Goal: Information Seeking & Learning: Find specific fact

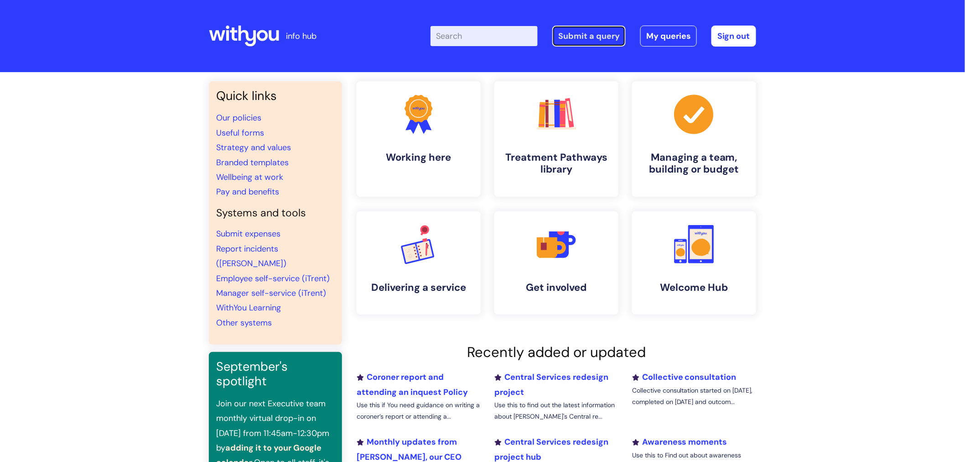
click at [608, 44] on link "Submit a query" at bounding box center [588, 36] width 73 height 21
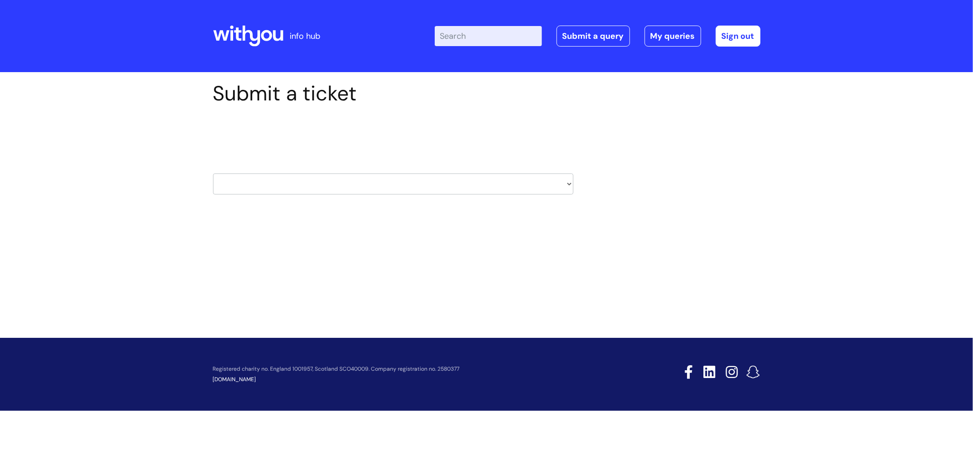
click at [559, 186] on select "HR / People IT and Support Clinical Drug Alerts Finance Accounts Data Support T…" at bounding box center [393, 183] width 360 height 21
click at [543, 170] on div "HR / People IT and Support Clinical Drug Alerts Finance Accounts Data Support T…" at bounding box center [393, 172] width 360 height 43
click at [539, 181] on select "HR / People IT and Support Clinical Drug Alerts Finance Accounts Data Support T…" at bounding box center [393, 183] width 360 height 21
select select "hr_/_people"
click at [213, 173] on select "HR / People IT and Support Clinical Drug Alerts Finance Accounts Data Support T…" at bounding box center [393, 183] width 360 height 21
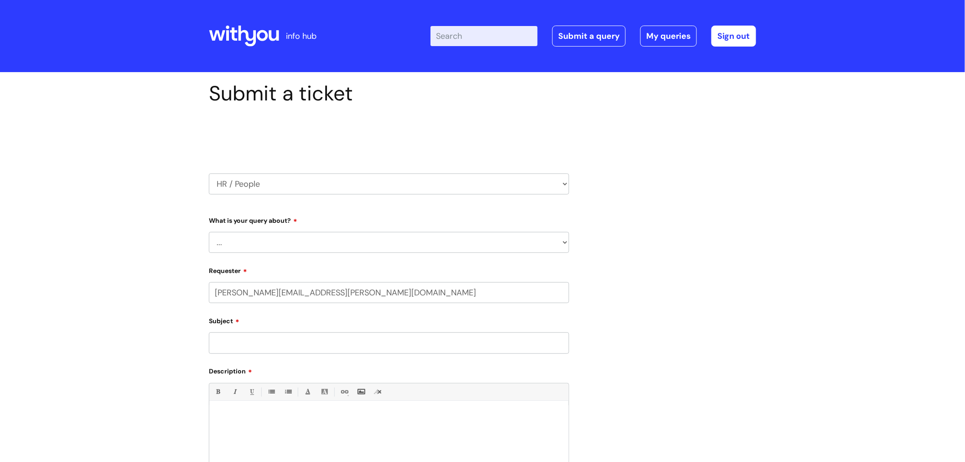
click at [500, 245] on select "... Absence Query Holiday Query Employee change request General HR Query iTrent…" at bounding box center [389, 242] width 360 height 21
select select "Absence Query"
click at [209, 232] on select "... Absence Query Holiday Query Employee change request General HR Query iTrent…" at bounding box center [389, 242] width 360 height 21
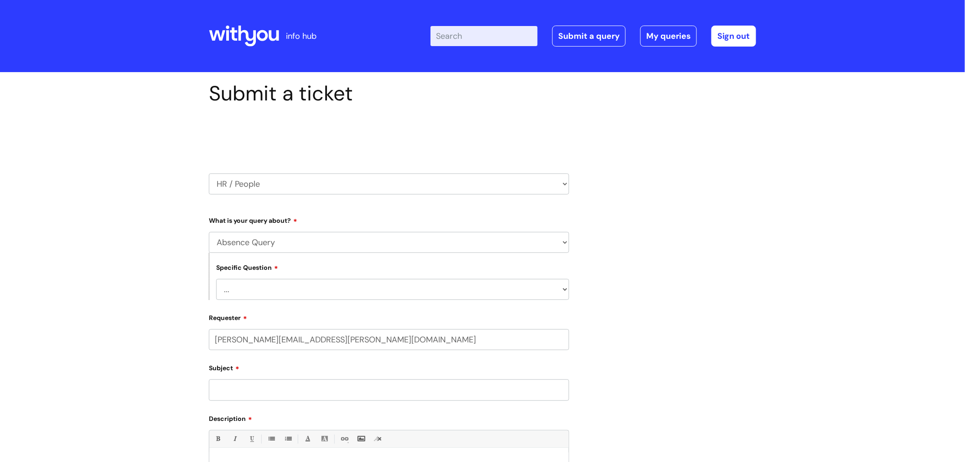
click at [524, 191] on select "HR / People IT and Support Clinical Drug Alerts Finance Accounts Data Support T…" at bounding box center [389, 183] width 360 height 21
click at [662, 301] on div "Submit a ticket Select issue type HR / People IT and Support Clinical Drug Aler…" at bounding box center [482, 341] width 561 height 521
click at [468, 177] on select "HR / People IT and Support Clinical Drug Alerts Finance Accounts Data Support T…" at bounding box center [389, 183] width 360 height 21
select select "it_and_support"
click at [209, 173] on select "HR / People IT and Support Clinical Drug Alerts Finance Accounts Data Support T…" at bounding box center [389, 183] width 360 height 21
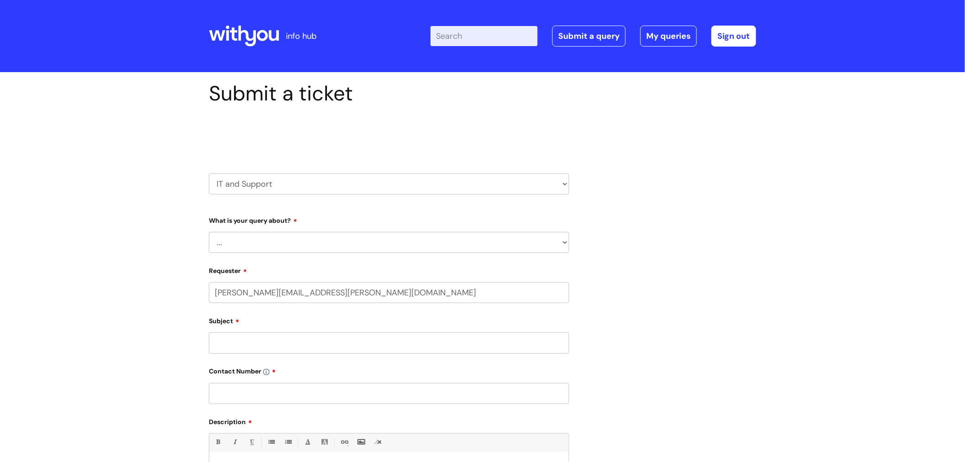
click at [631, 194] on div "Submit a ticket Select issue type HR / People IT and Support Clinical Drug Aler…" at bounding box center [482, 343] width 561 height 524
click at [566, 187] on select "HR / People IT and Support Clinical Drug Alerts Finance Accounts Data Support T…" at bounding box center [389, 183] width 360 height 21
click at [209, 173] on select "HR / People IT and Support Clinical Drug Alerts Finance Accounts Data Support T…" at bounding box center [389, 183] width 360 height 21
click at [437, 218] on label "What is your query about?" at bounding box center [389, 218] width 360 height 11
click at [484, 180] on select "HR / People IT and Support Clinical Drug Alerts Finance Accounts Data Support T…" at bounding box center [389, 183] width 360 height 21
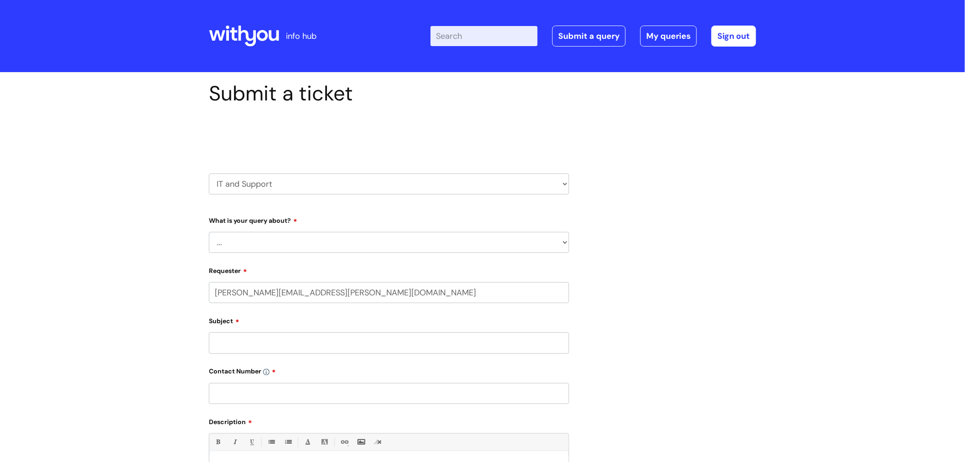
select select "hr_/_people"
click at [209, 173] on select "HR / People IT and Support Clinical Drug Alerts Finance Accounts Data Support T…" at bounding box center [389, 183] width 360 height 21
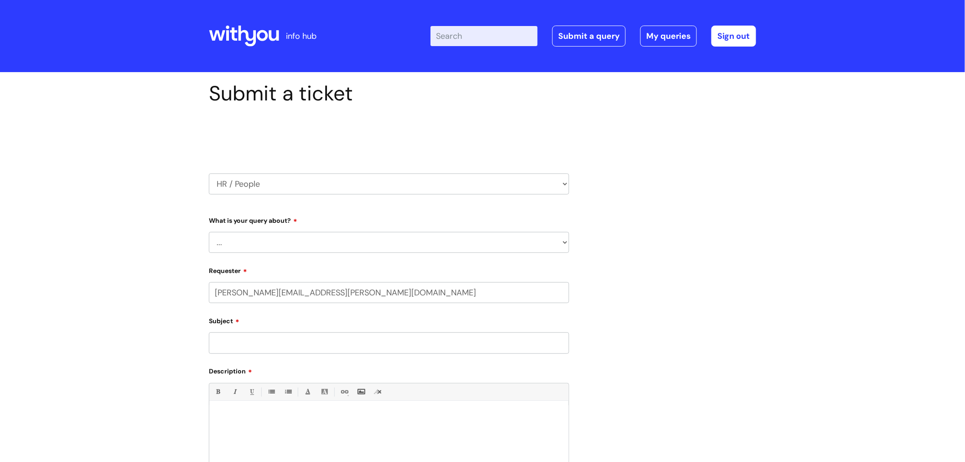
drag, startPoint x: 392, startPoint y: 237, endPoint x: 391, endPoint y: 242, distance: 4.7
click at [392, 239] on select "... Absence Query Holiday Query Employee change request General HR Query iTrent…" at bounding box center [389, 242] width 360 height 21
select select "Absence Query"
click at [209, 232] on select "... Absence Query Holiday Query Employee change request General HR Query iTrent…" at bounding box center [389, 242] width 360 height 21
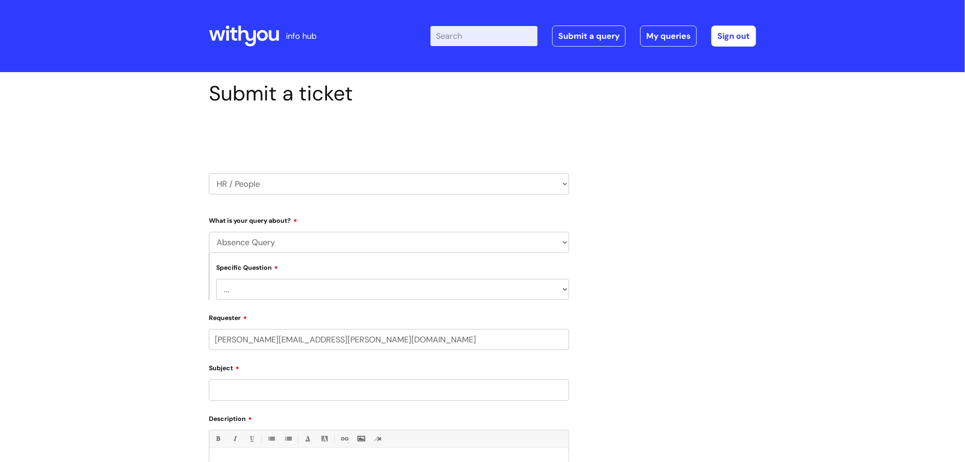
click at [419, 297] on select "... Bank holiday query Holiday query Maternity Other absence query Paternity Sh…" at bounding box center [392, 289] width 353 height 21
select select "Bank holiday query"
click at [216, 279] on select "... Bank holiday query Holiday query Maternity Other absence query Paternity Sh…" at bounding box center [392, 289] width 353 height 21
click at [768, 284] on div "Submit a ticket Select issue type HR / People IT and Support Clinical Drug Aler…" at bounding box center [482, 356] width 965 height 568
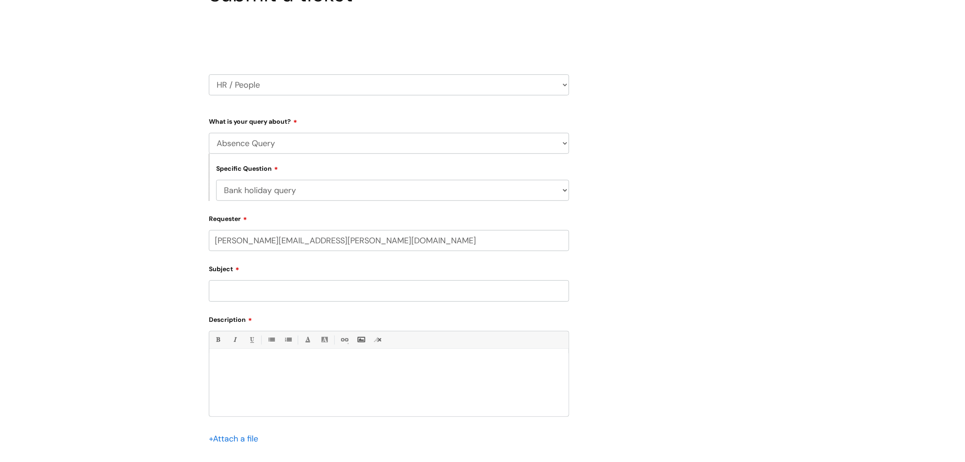
scroll to position [101, 0]
click at [390, 292] on input "Subject" at bounding box center [389, 288] width 360 height 21
click at [350, 373] on div at bounding box center [388, 382] width 359 height 63
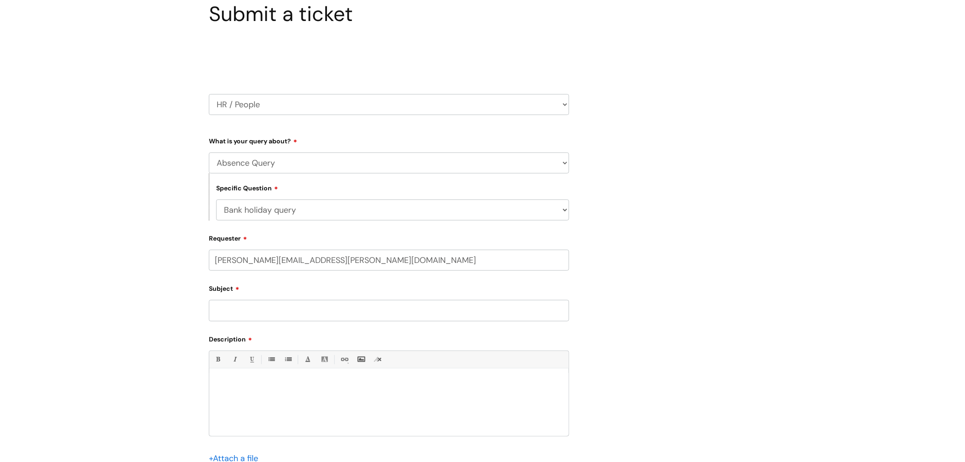
scroll to position [78, 0]
click at [309, 312] on input "Subject" at bounding box center [389, 311] width 360 height 21
click at [427, 107] on select "HR / People IT and Support Clinical Drug Alerts Finance Accounts Data Support T…" at bounding box center [389, 105] width 360 height 21
select select "safeguarding"
click at [209, 95] on select "HR / People IT and Support Clinical Drug Alerts Finance Accounts Data Support T…" at bounding box center [389, 105] width 360 height 21
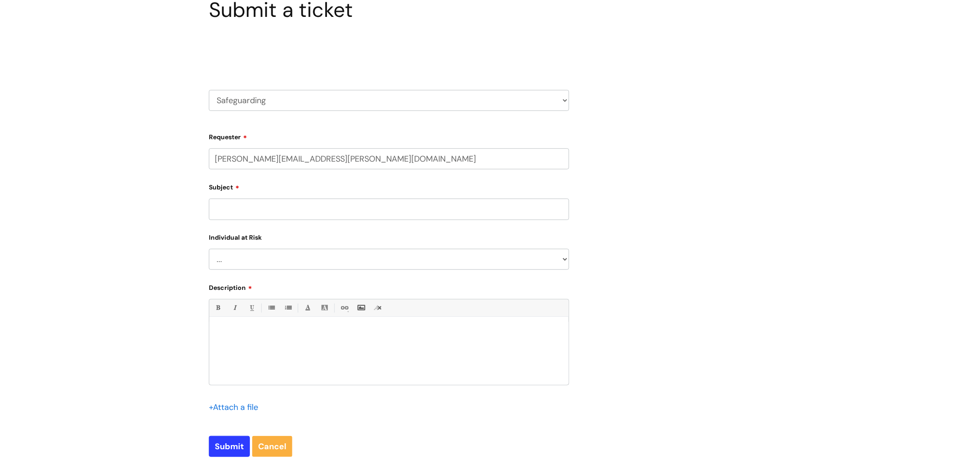
scroll to position [81, 0]
click at [306, 212] on input "Subject" at bounding box center [389, 211] width 360 height 21
click at [317, 263] on select "... Adult Child" at bounding box center [389, 261] width 360 height 21
select select "Adult"
click at [209, 251] on select "... Adult Child" at bounding box center [389, 261] width 360 height 21
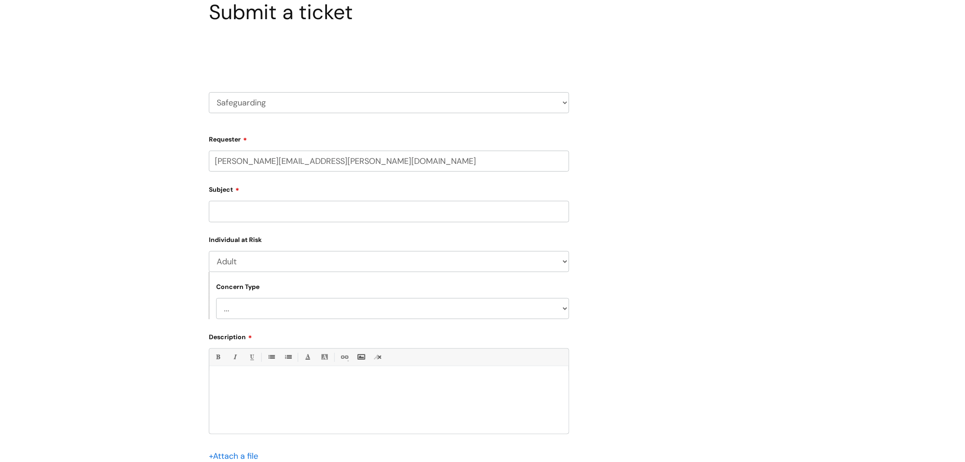
click at [331, 311] on select "... Concern of Neglect Concern of Abuse Concern of Self Harm" at bounding box center [392, 308] width 353 height 21
select select "Concern of Neglect"
click at [216, 299] on select "... Concern of Neglect Concern of Abuse Concern of Self Harm" at bounding box center [392, 308] width 353 height 21
click at [317, 407] on div at bounding box center [388, 401] width 359 height 63
click at [323, 394] on div at bounding box center [388, 401] width 359 height 63
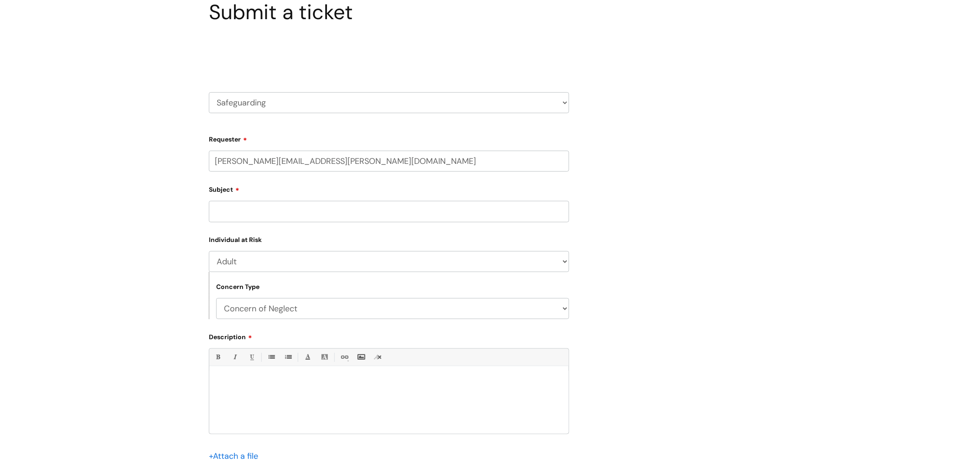
click at [326, 385] on p at bounding box center [389, 381] width 346 height 8
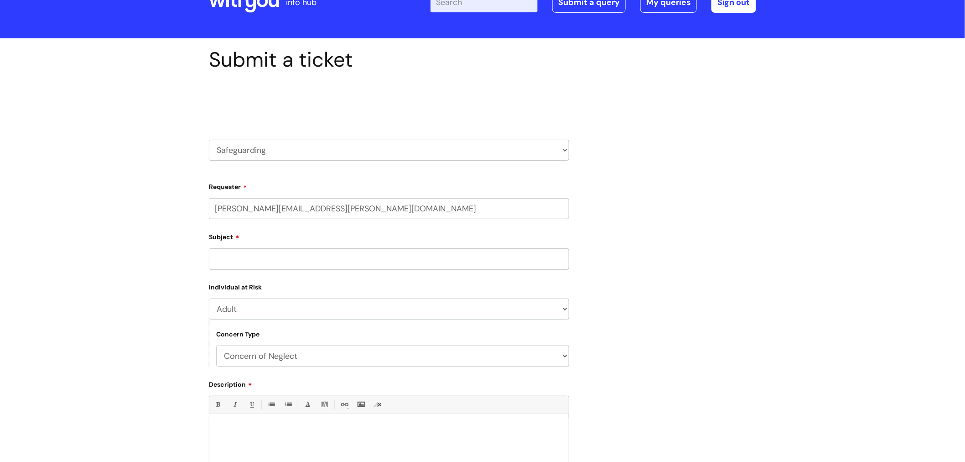
scroll to position [0, 0]
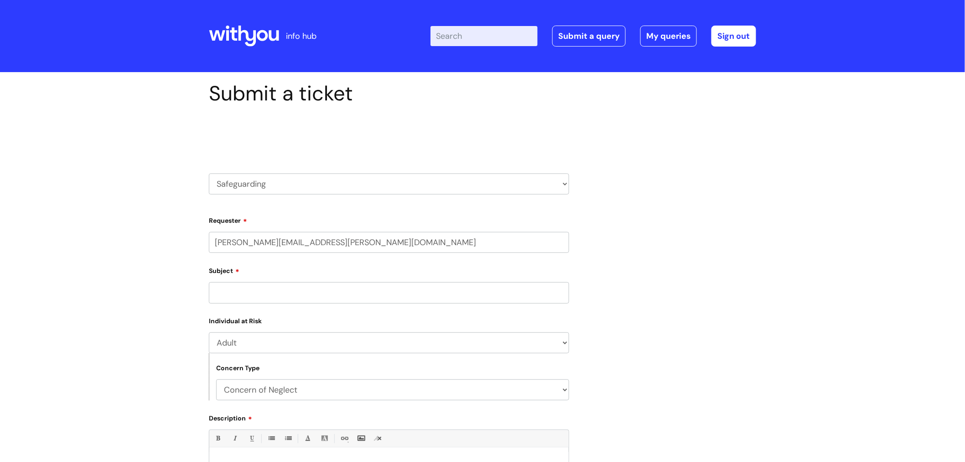
click at [622, 227] on div "Submit a ticket Select issue type HR / People IT and Support Clinical Drug Aler…" at bounding box center [482, 341] width 561 height 520
click at [526, 182] on select "HR / People IT and Support Clinical Drug Alerts Finance Accounts Data Support T…" at bounding box center [389, 183] width 360 height 21
select select "recruitment"
click at [209, 173] on select "HR / People IT and Support Clinical Drug Alerts Finance Accounts Data Support T…" at bounding box center [389, 183] width 360 height 21
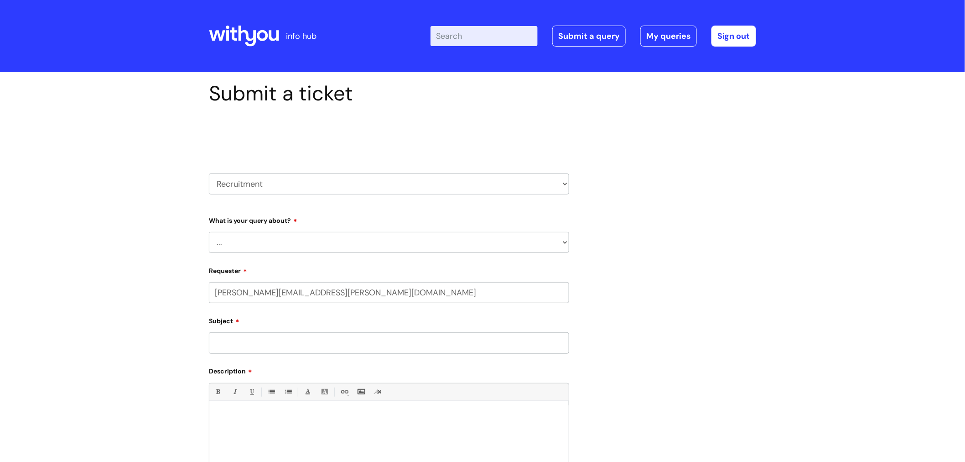
click at [338, 419] on p at bounding box center [389, 416] width 346 height 8
click at [388, 182] on select "HR / People IT and Support Clinical Drug Alerts Finance Accounts Data Support T…" at bounding box center [389, 183] width 360 height 21
select select "hr_/_people"
click at [209, 173] on select "HR / People IT and Support Clinical Drug Alerts Finance Accounts Data Support T…" at bounding box center [389, 183] width 360 height 21
click at [362, 240] on select "... Absence Query Holiday Query Employee change request General HR Query iTrent…" at bounding box center [389, 242] width 360 height 21
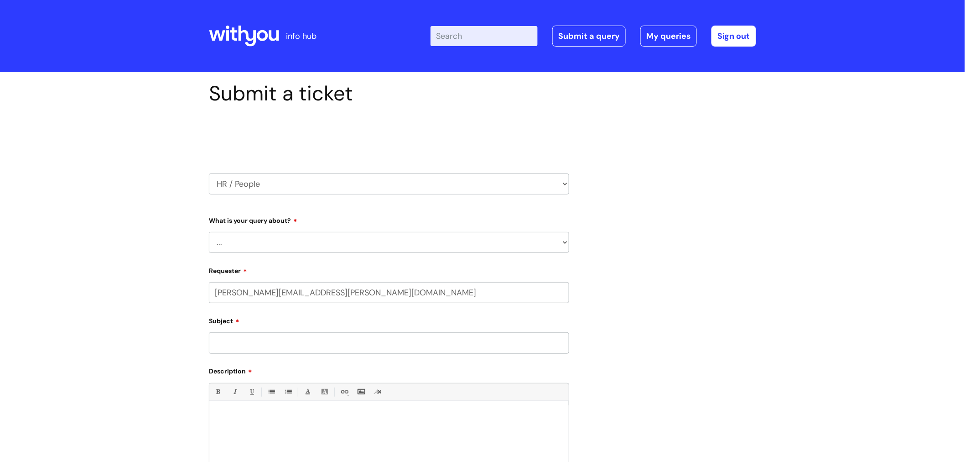
select select "Absence Query"
click at [209, 232] on select "... Absence Query Holiday Query Employee change request General HR Query iTrent…" at bounding box center [389, 242] width 360 height 21
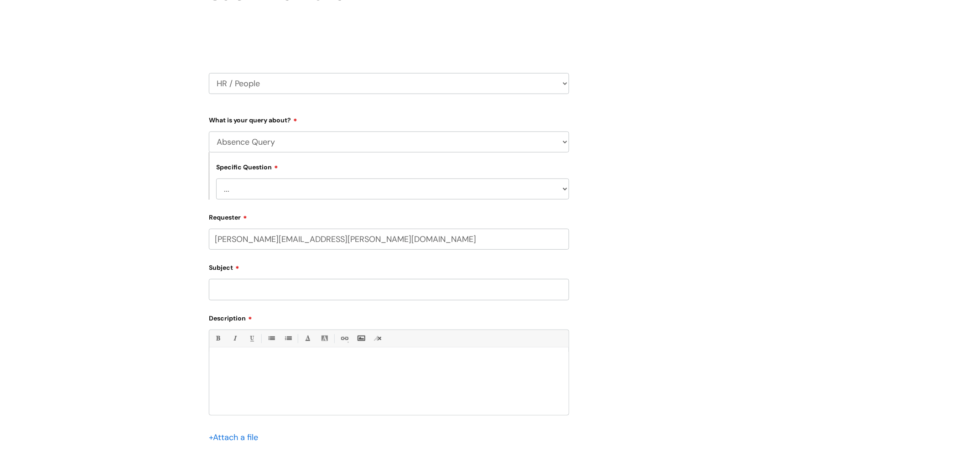
scroll to position [101, 0]
click at [301, 373] on div at bounding box center [388, 382] width 359 height 63
click at [323, 288] on input "Subject" at bounding box center [389, 288] width 360 height 21
click at [402, 192] on select "... Bank holiday query Holiday query Maternity Other absence query Paternity Sh…" at bounding box center [392, 187] width 353 height 21
select select "Bank holiday query"
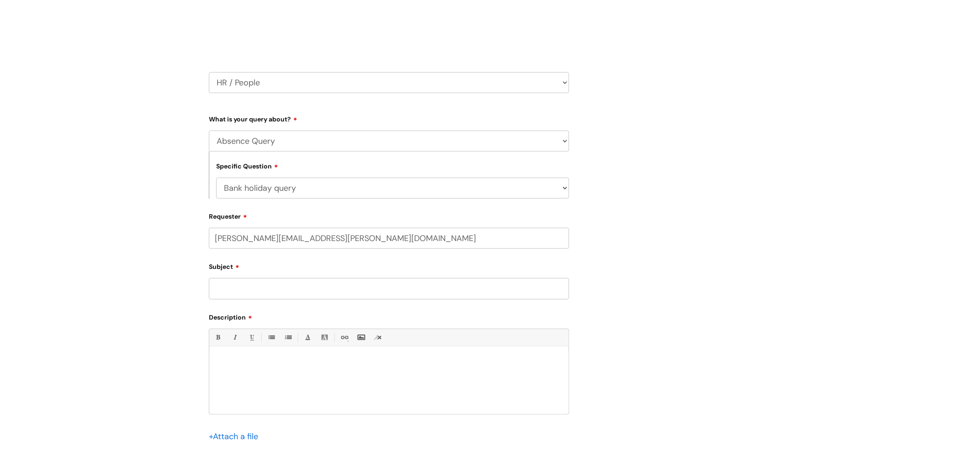
click at [216, 177] on select "... Bank holiday query Holiday query Maternity Other absence query Paternity Sh…" at bounding box center [392, 187] width 353 height 21
click at [278, 368] on div at bounding box center [388, 382] width 359 height 63
click at [289, 280] on input "Subject" at bounding box center [389, 288] width 360 height 21
type input "Bank Holidays"
click at [284, 380] on div at bounding box center [388, 382] width 359 height 63
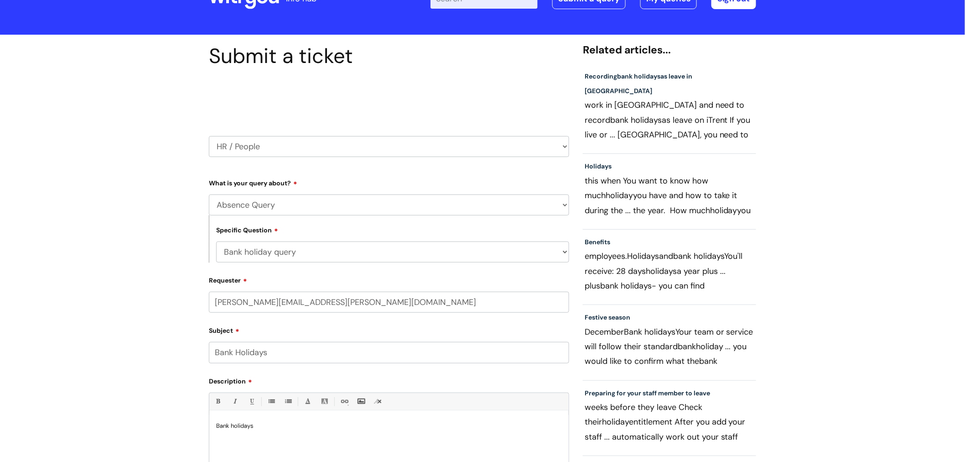
scroll to position [0, 0]
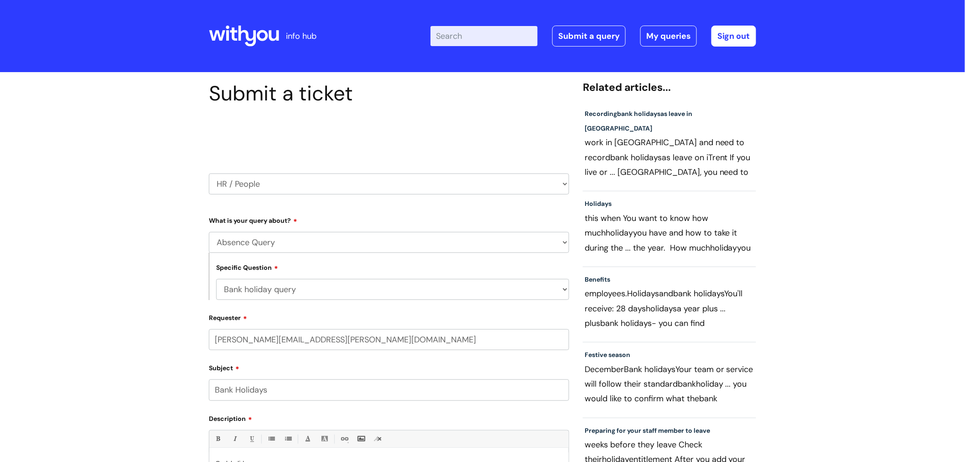
click at [480, 36] on input "Enter your search term here..." at bounding box center [484, 36] width 107 height 20
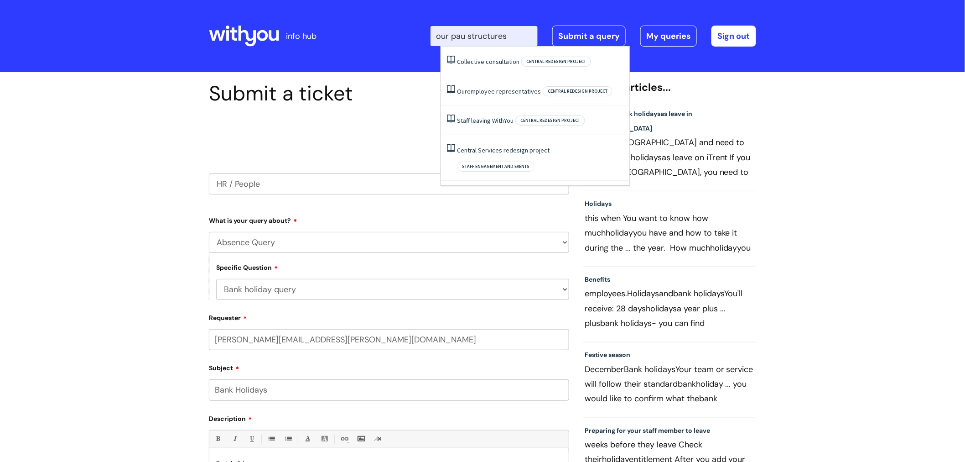
click at [474, 34] on input "our pau structures" at bounding box center [484, 36] width 107 height 20
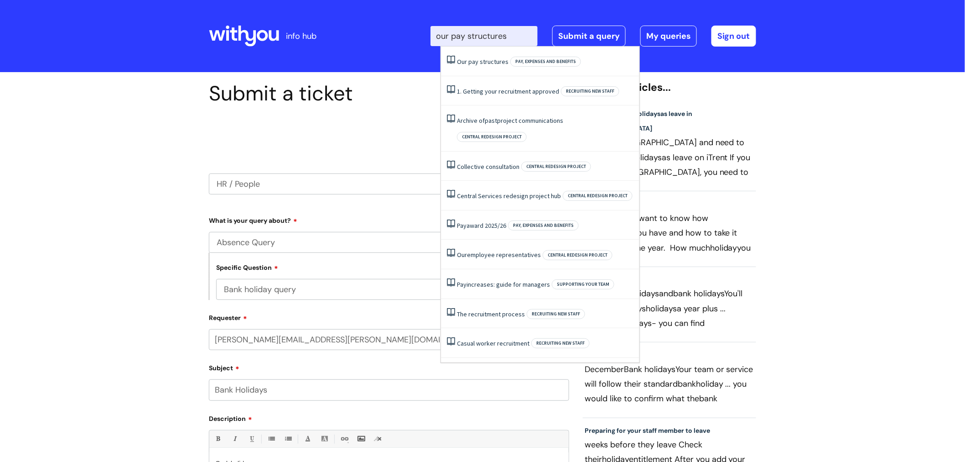
type input "our pay structures"
click button "Search" at bounding box center [0, 0] width 0 height 0
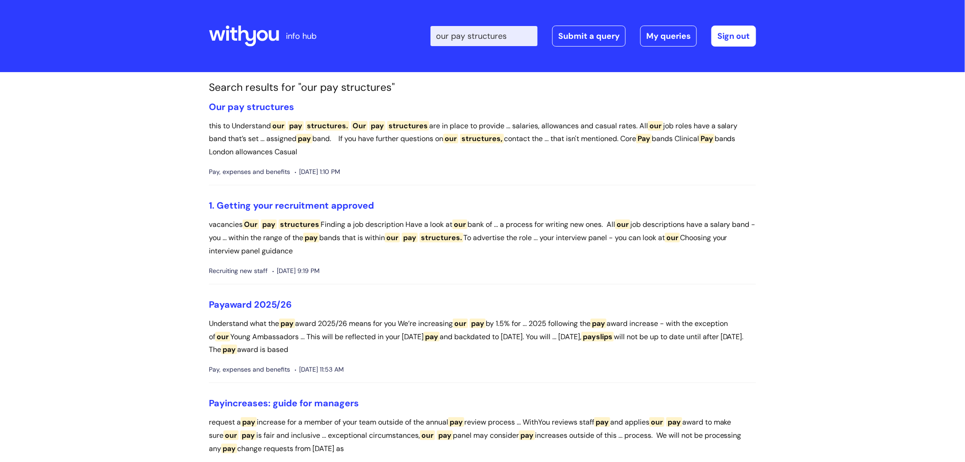
click at [252, 115] on li "Our pay structures this to Understand our pay structures. Our pay structures ar…" at bounding box center [482, 143] width 547 height 84
click at [256, 107] on span "structures" at bounding box center [270, 107] width 47 height 12
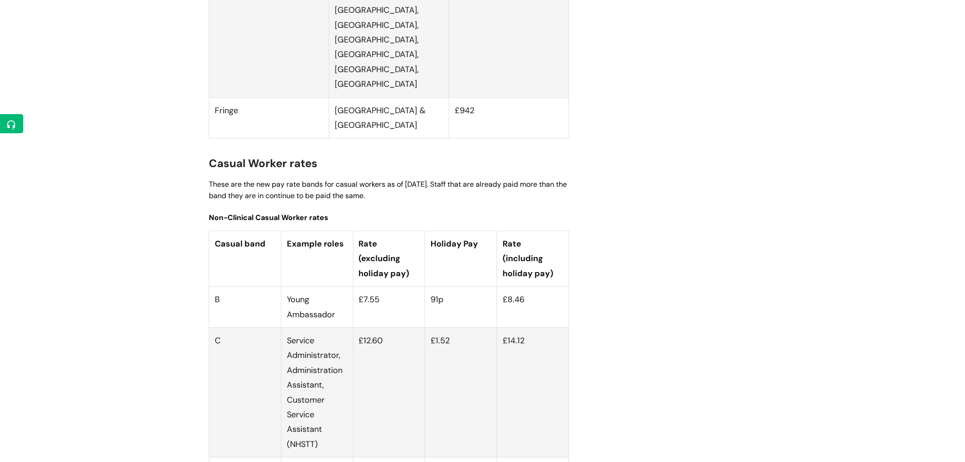
scroll to position [2382, 0]
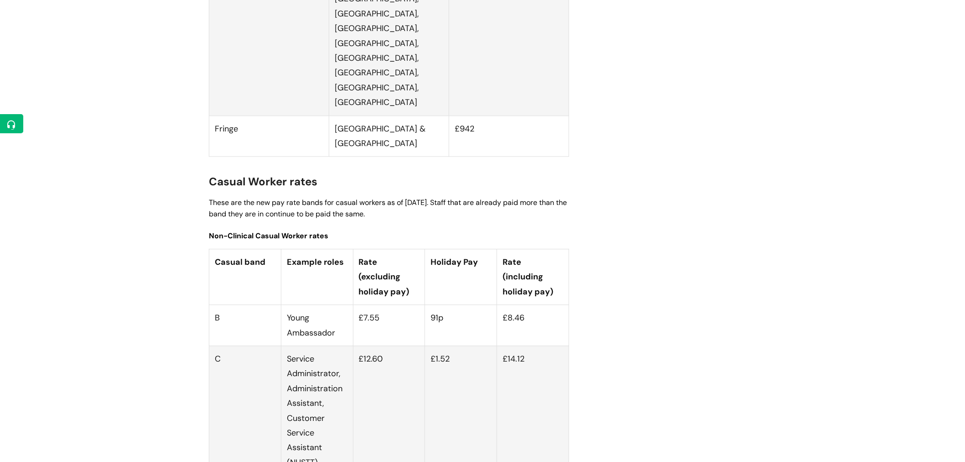
drag, startPoint x: 357, startPoint y: 233, endPoint x: 382, endPoint y: 234, distance: 24.6
drag, startPoint x: 384, startPoint y: 234, endPoint x: 359, endPoint y: 236, distance: 25.2
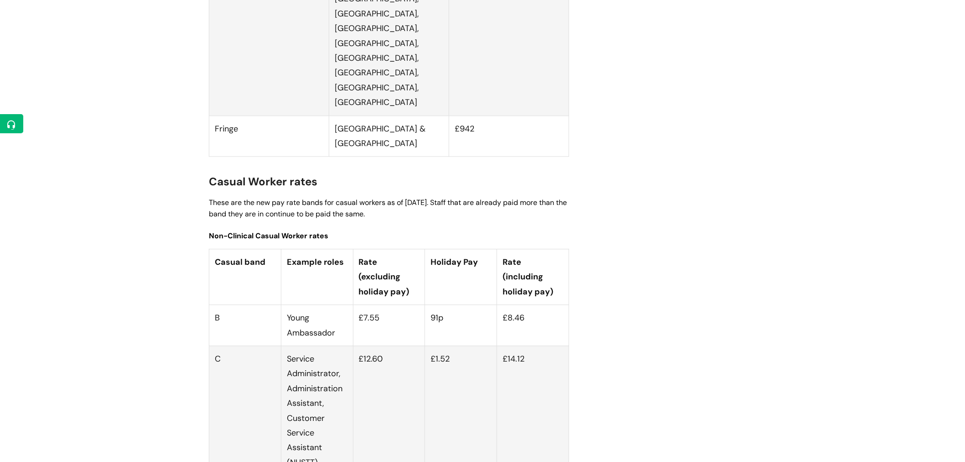
drag, startPoint x: 359, startPoint y: 235, endPoint x: 382, endPoint y: 233, distance: 23.4
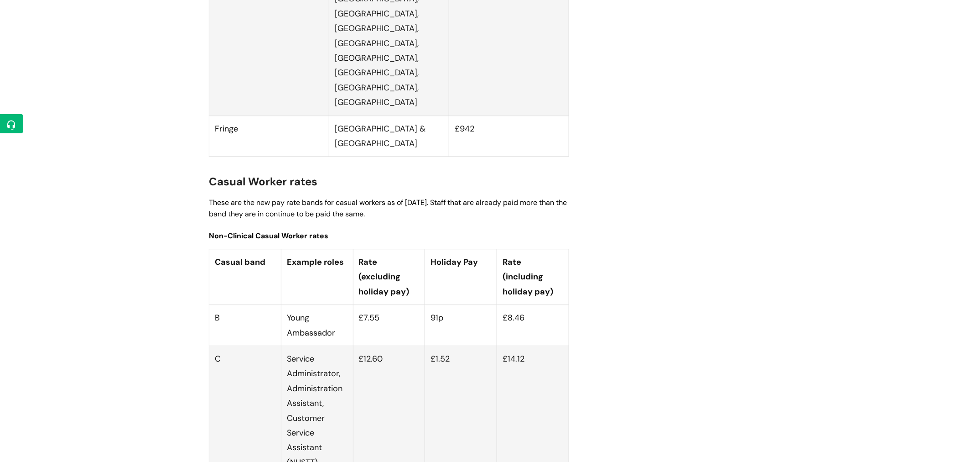
drag, startPoint x: 382, startPoint y: 233, endPoint x: 359, endPoint y: 235, distance: 23.4
drag, startPoint x: 359, startPoint y: 235, endPoint x: 384, endPoint y: 233, distance: 25.2
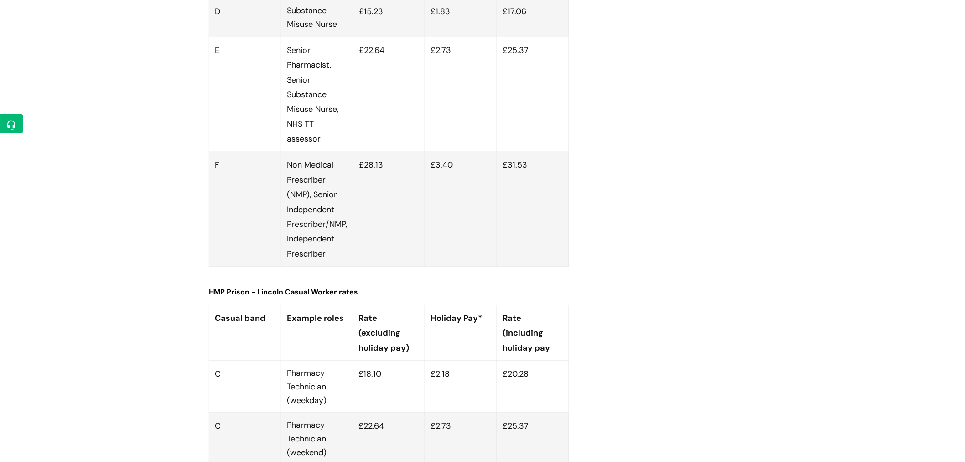
scroll to position [3142, 0]
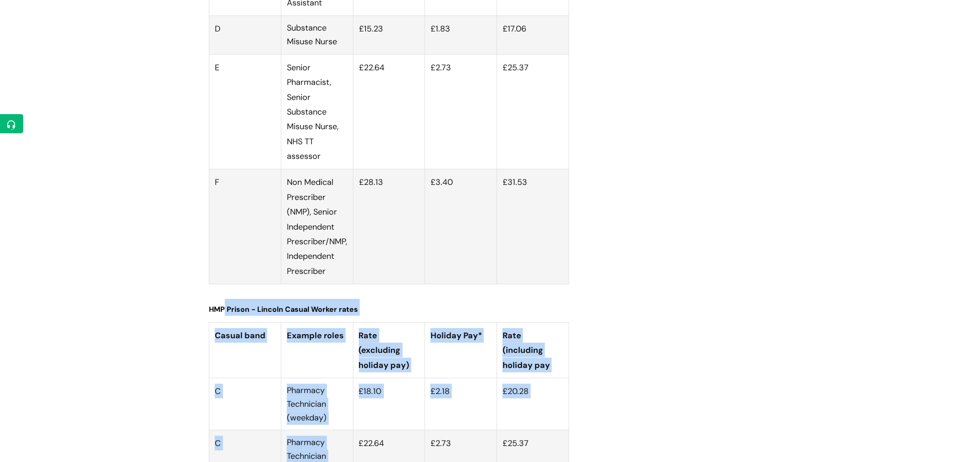
drag, startPoint x: 255, startPoint y: 58, endPoint x: 360, endPoint y: 224, distance: 196.0
click at [360, 430] on td "£22.64" at bounding box center [389, 463] width 72 height 67
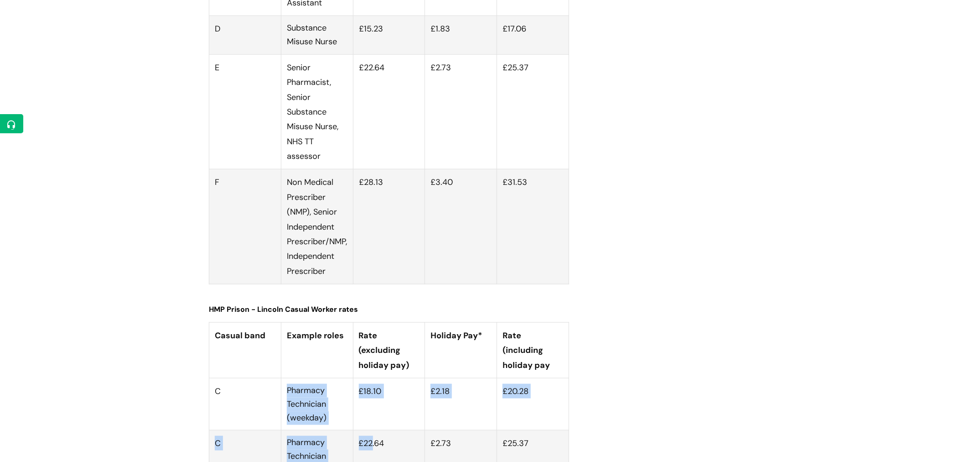
drag, startPoint x: 285, startPoint y: 141, endPoint x: 373, endPoint y: 224, distance: 121.0
click at [373, 430] on td "£22.64" at bounding box center [389, 463] width 72 height 67
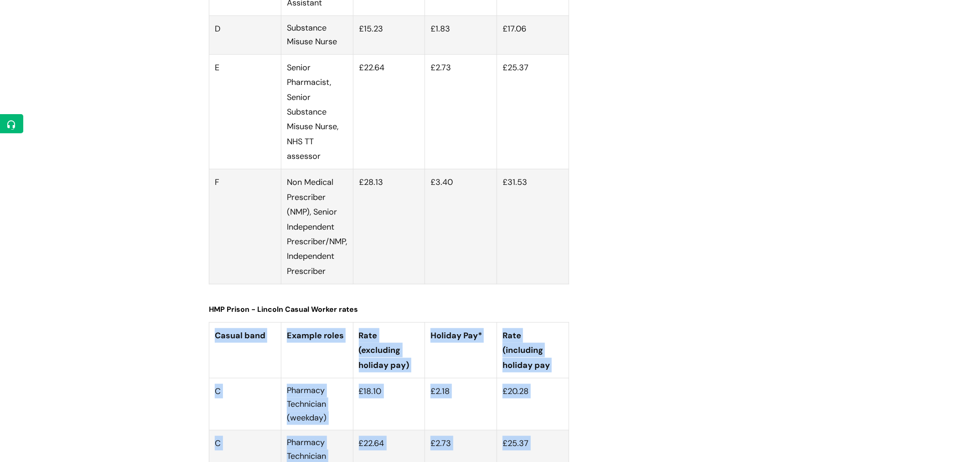
drag, startPoint x: 285, startPoint y: 250, endPoint x: 587, endPoint y: 336, distance: 314.0
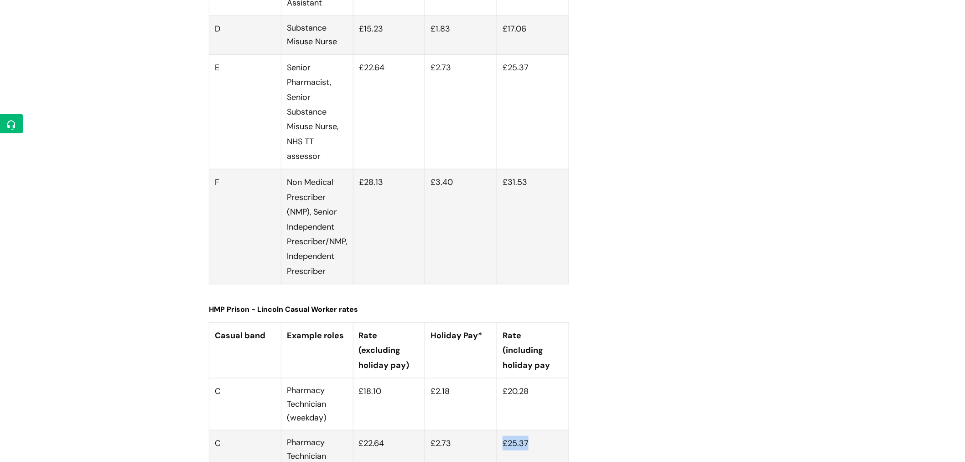
drag, startPoint x: 504, startPoint y: 190, endPoint x: 557, endPoint y: 189, distance: 52.5
click at [557, 430] on td "£25.37" at bounding box center [533, 463] width 72 height 67
click at [556, 430] on td "£25.37" at bounding box center [533, 463] width 72 height 67
drag, startPoint x: 503, startPoint y: 258, endPoint x: 528, endPoint y: 258, distance: 25.1
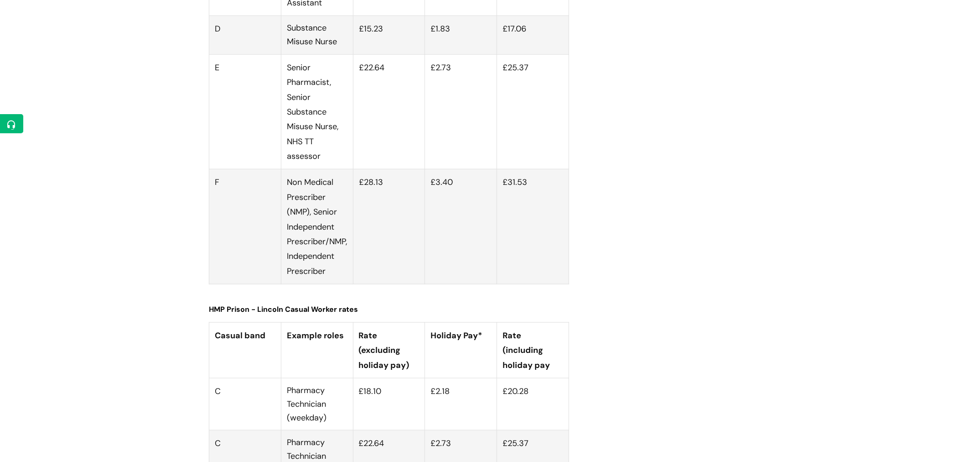
drag, startPoint x: 531, startPoint y: 259, endPoint x: 500, endPoint y: 258, distance: 31.5
drag, startPoint x: 537, startPoint y: 317, endPoint x: 503, endPoint y: 316, distance: 34.2
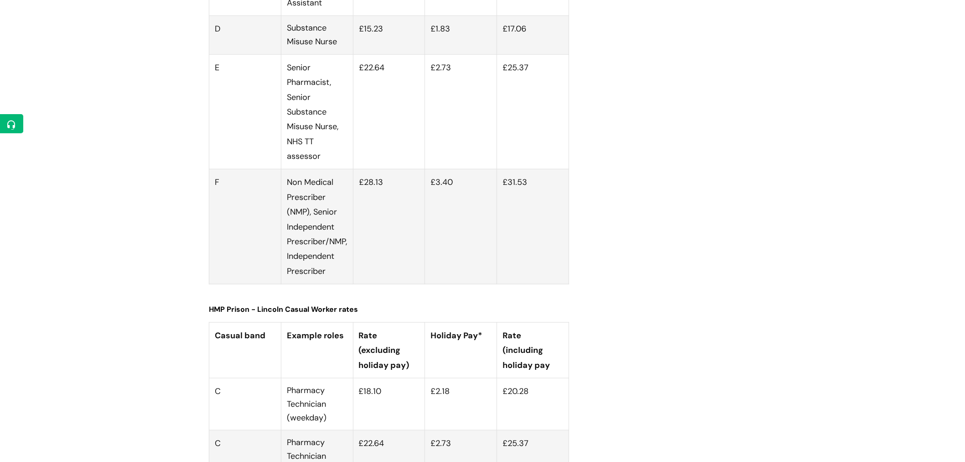
drag, startPoint x: 528, startPoint y: 315, endPoint x: 501, endPoint y: 313, distance: 27.4
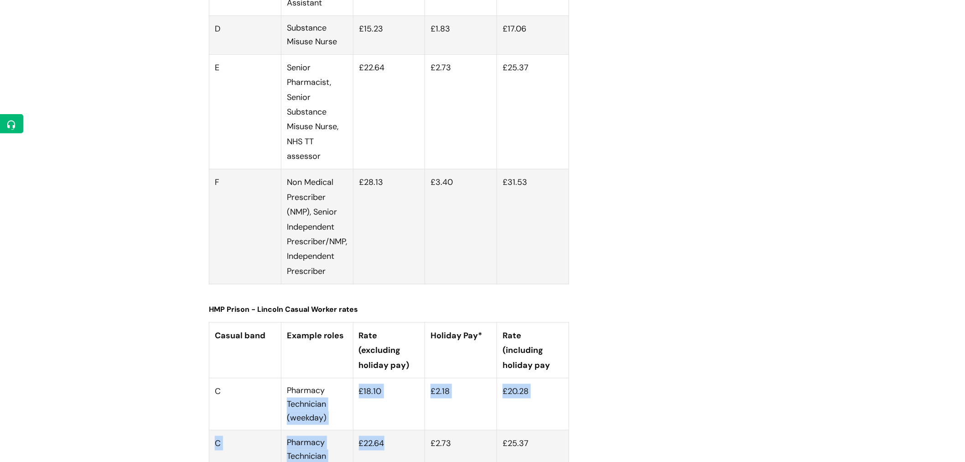
drag, startPoint x: 322, startPoint y: 139, endPoint x: 390, endPoint y: 202, distance: 92.6
click at [390, 430] on td "£22.64" at bounding box center [389, 463] width 72 height 67
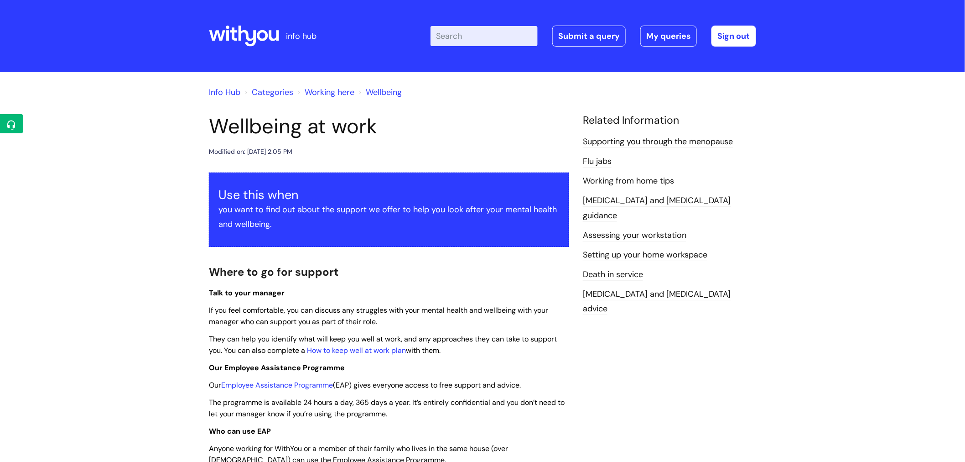
click at [482, 37] on input "Enter your search term here..." at bounding box center [484, 36] width 107 height 20
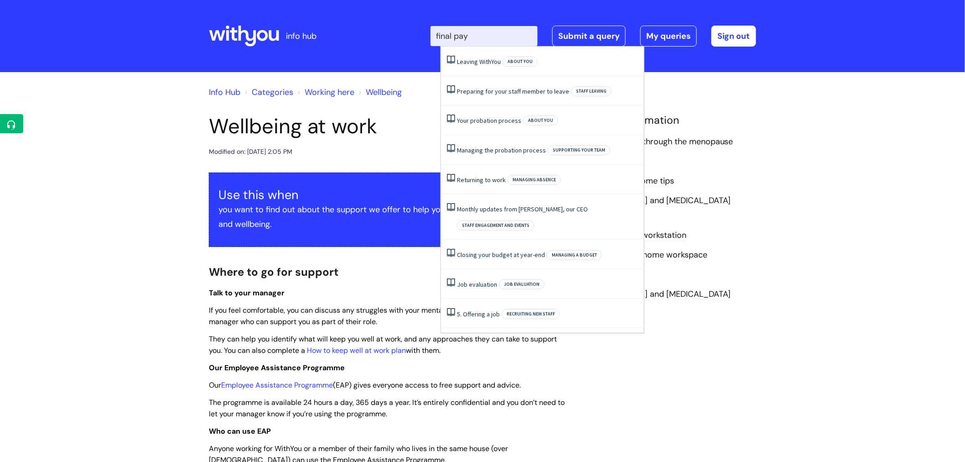
type input "final pay"
click button "Search" at bounding box center [0, 0] width 0 height 0
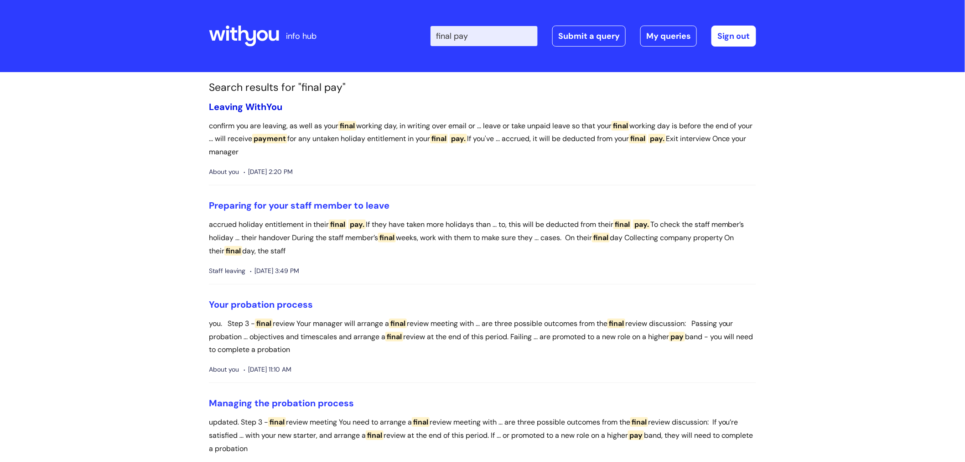
click at [262, 105] on link "Leaving WithYou" at bounding box center [245, 107] width 73 height 12
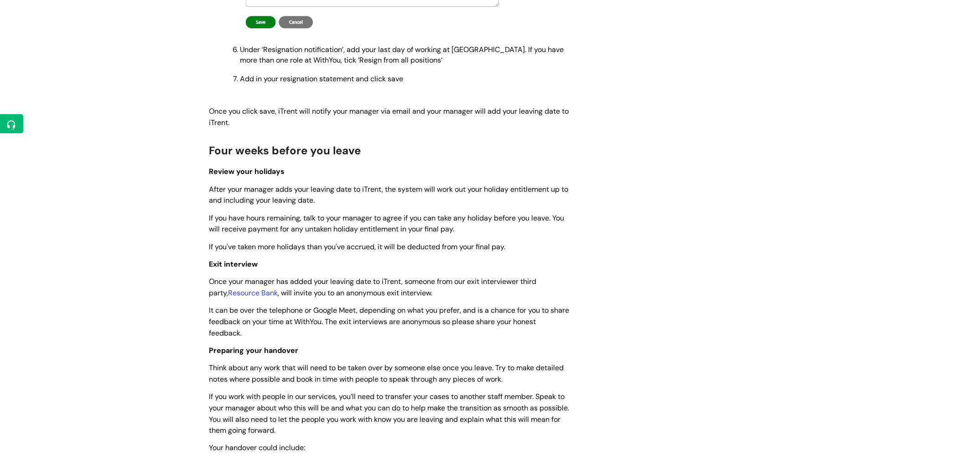
scroll to position [2050, 0]
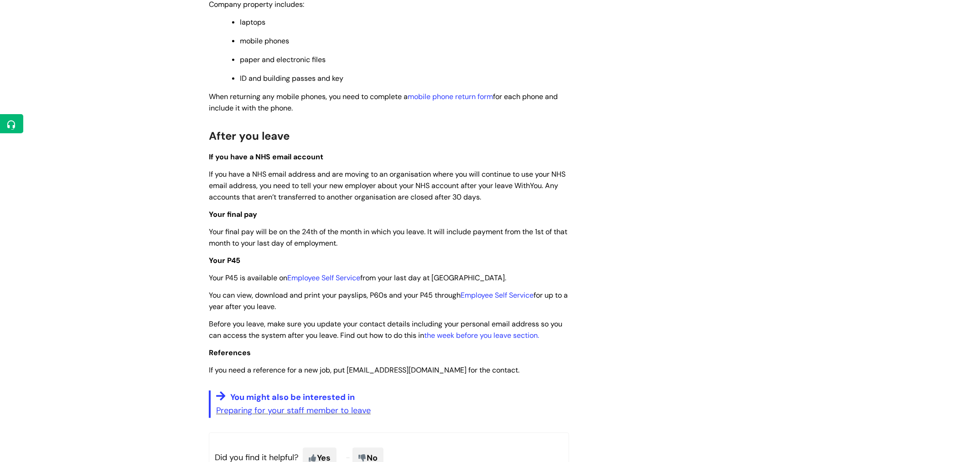
click at [304, 202] on span "If you have a NHS email address and are moving to an organisation where you wil…" at bounding box center [387, 186] width 357 height 32
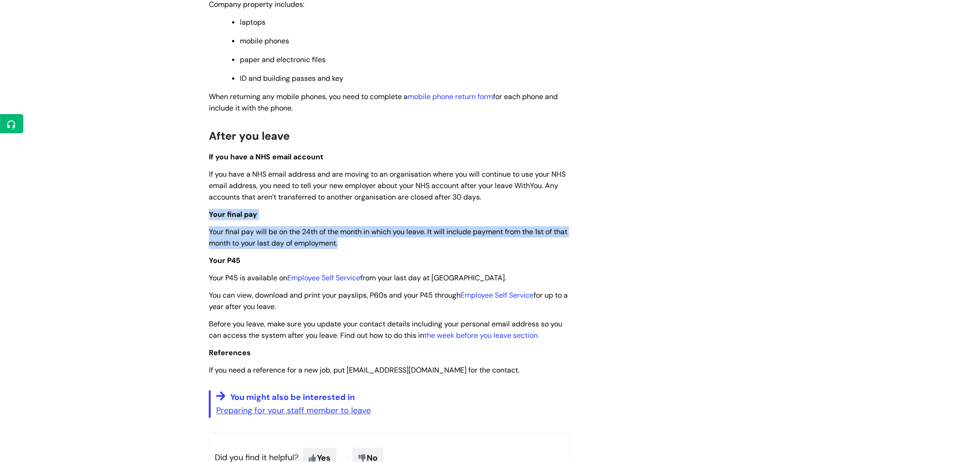
drag, startPoint x: 379, startPoint y: 260, endPoint x: 208, endPoint y: 220, distance: 175.7
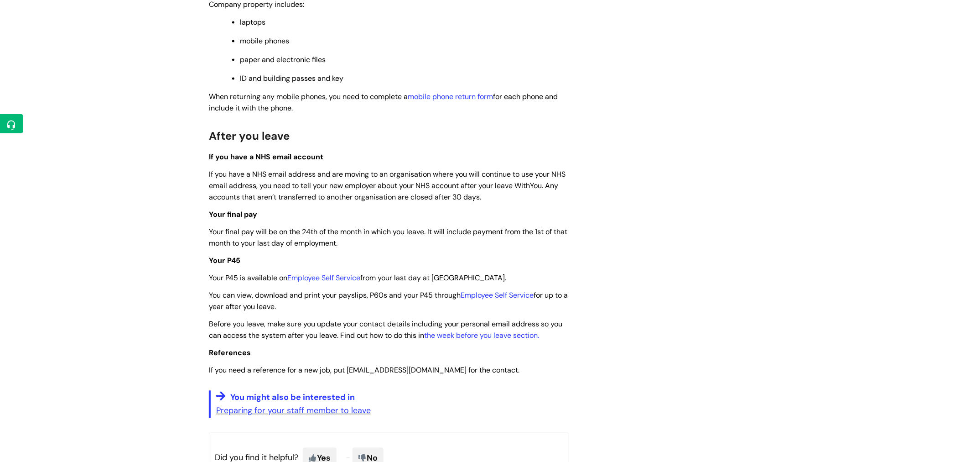
click at [309, 249] on p "Your final pay will be on the 24th of the month in which you leave. It will inc…" at bounding box center [389, 237] width 360 height 23
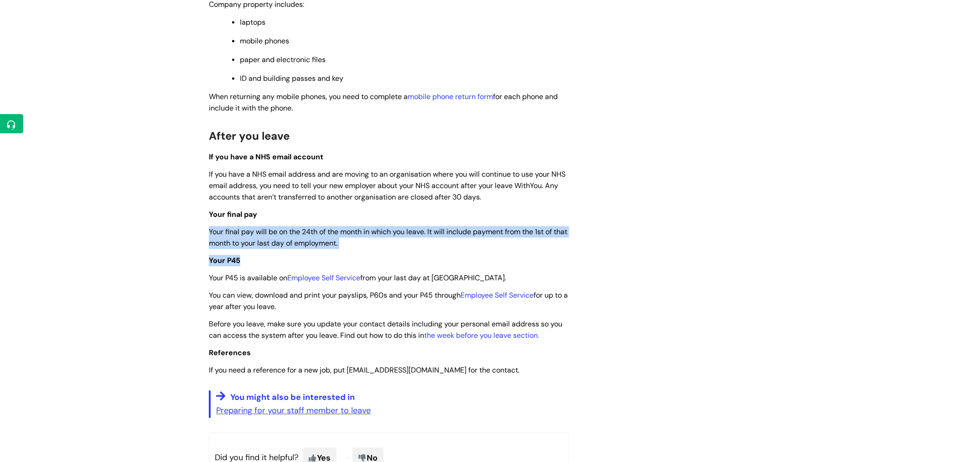
drag, startPoint x: 210, startPoint y: 247, endPoint x: 369, endPoint y: 266, distance: 159.8
click at [369, 249] on p "Your final pay will be on the 24th of the month in which you leave. It will inc…" at bounding box center [389, 237] width 360 height 23
drag, startPoint x: 391, startPoint y: 258, endPoint x: 231, endPoint y: 234, distance: 161.9
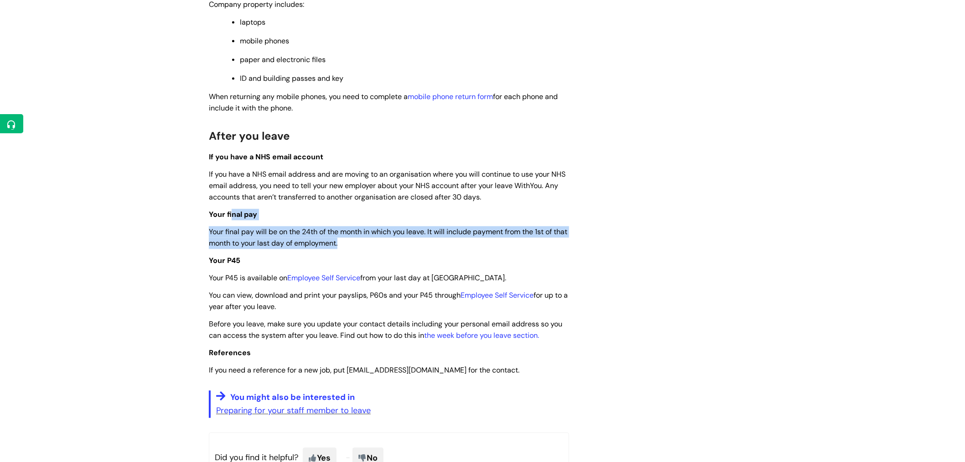
click at [231, 219] on span "Your final pay" at bounding box center [233, 215] width 48 height 10
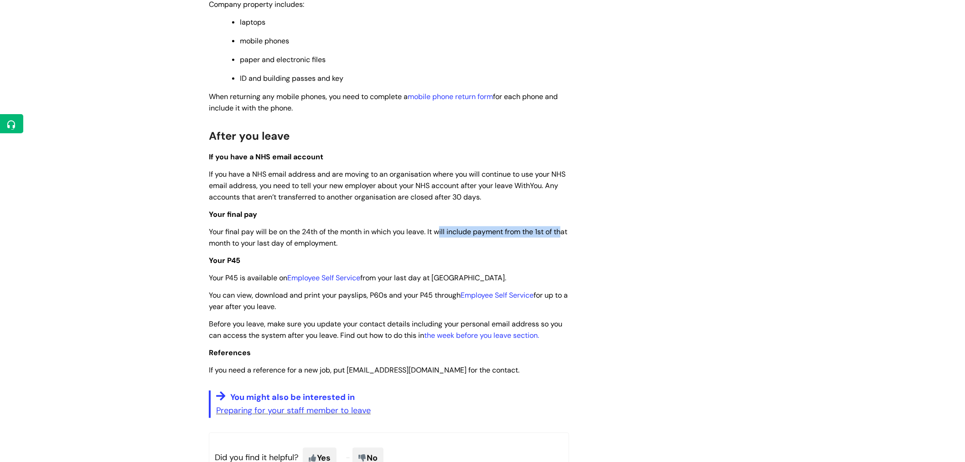
drag, startPoint x: 441, startPoint y: 254, endPoint x: 214, endPoint y: 256, distance: 226.3
click at [214, 249] on p "Your final pay will be on the 24th of the month in which you leave. It will inc…" at bounding box center [389, 237] width 360 height 23
click at [244, 248] on span "Your final pay will be on the 24th of the month in which you leave. It will inc…" at bounding box center [388, 237] width 359 height 21
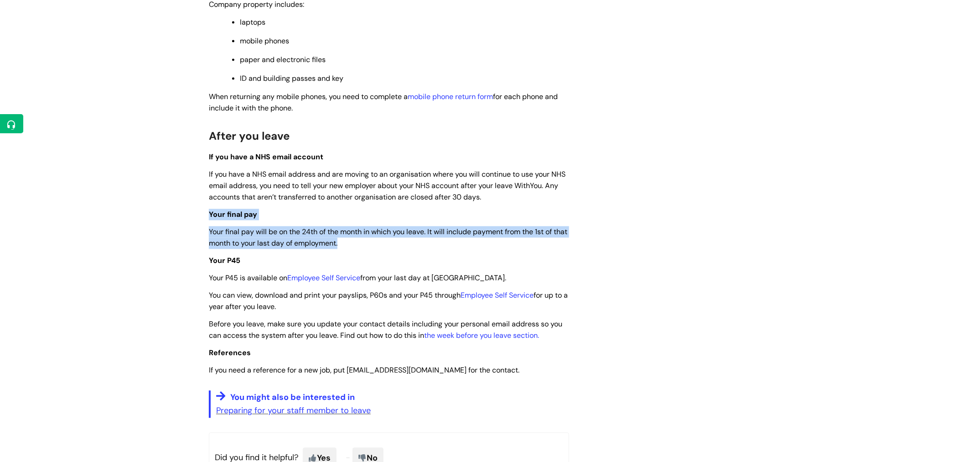
drag, startPoint x: 371, startPoint y: 259, endPoint x: 206, endPoint y: 229, distance: 168.1
